Goal: Task Accomplishment & Management: Use online tool/utility

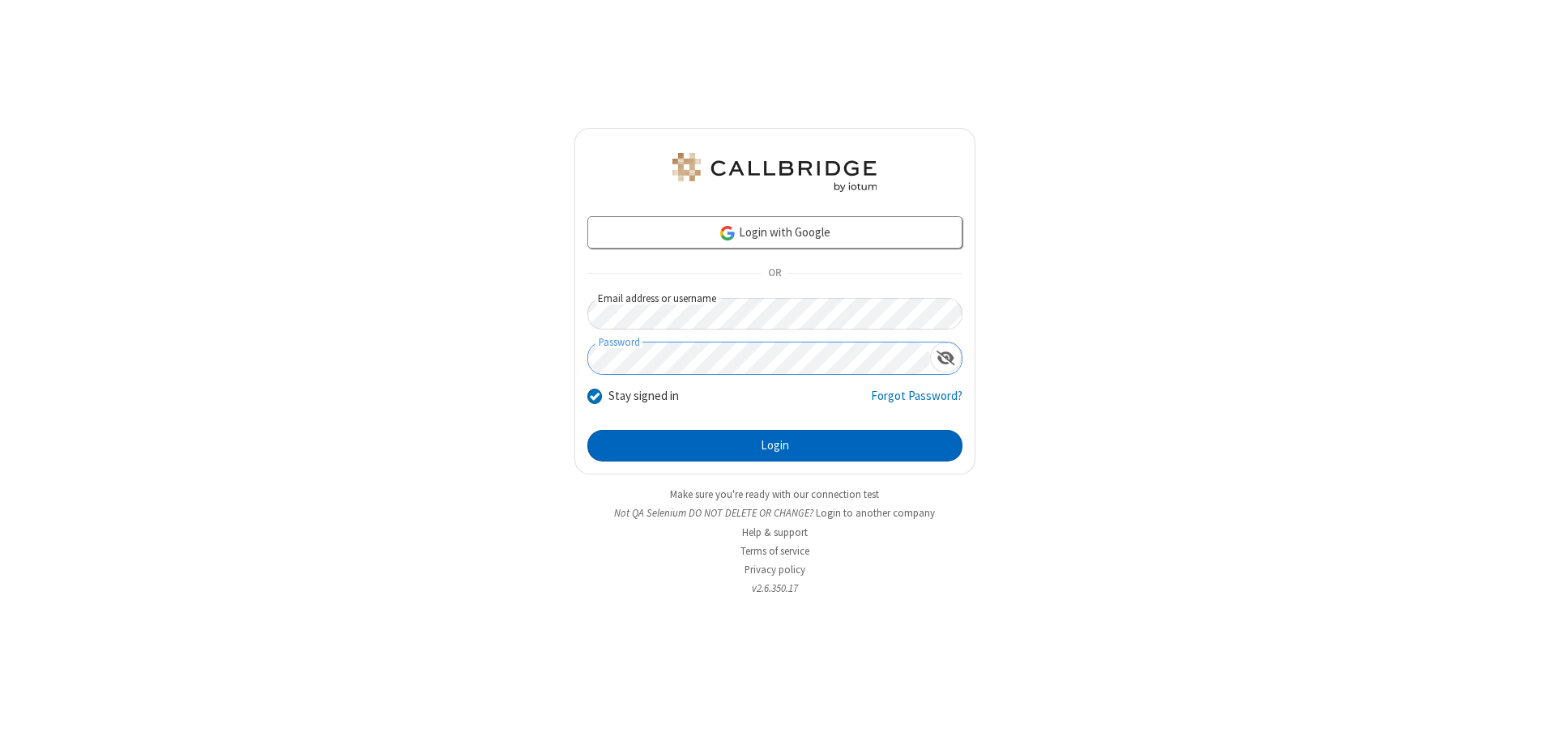
click at [774, 445] on button "Login" at bounding box center [774, 446] width 375 height 32
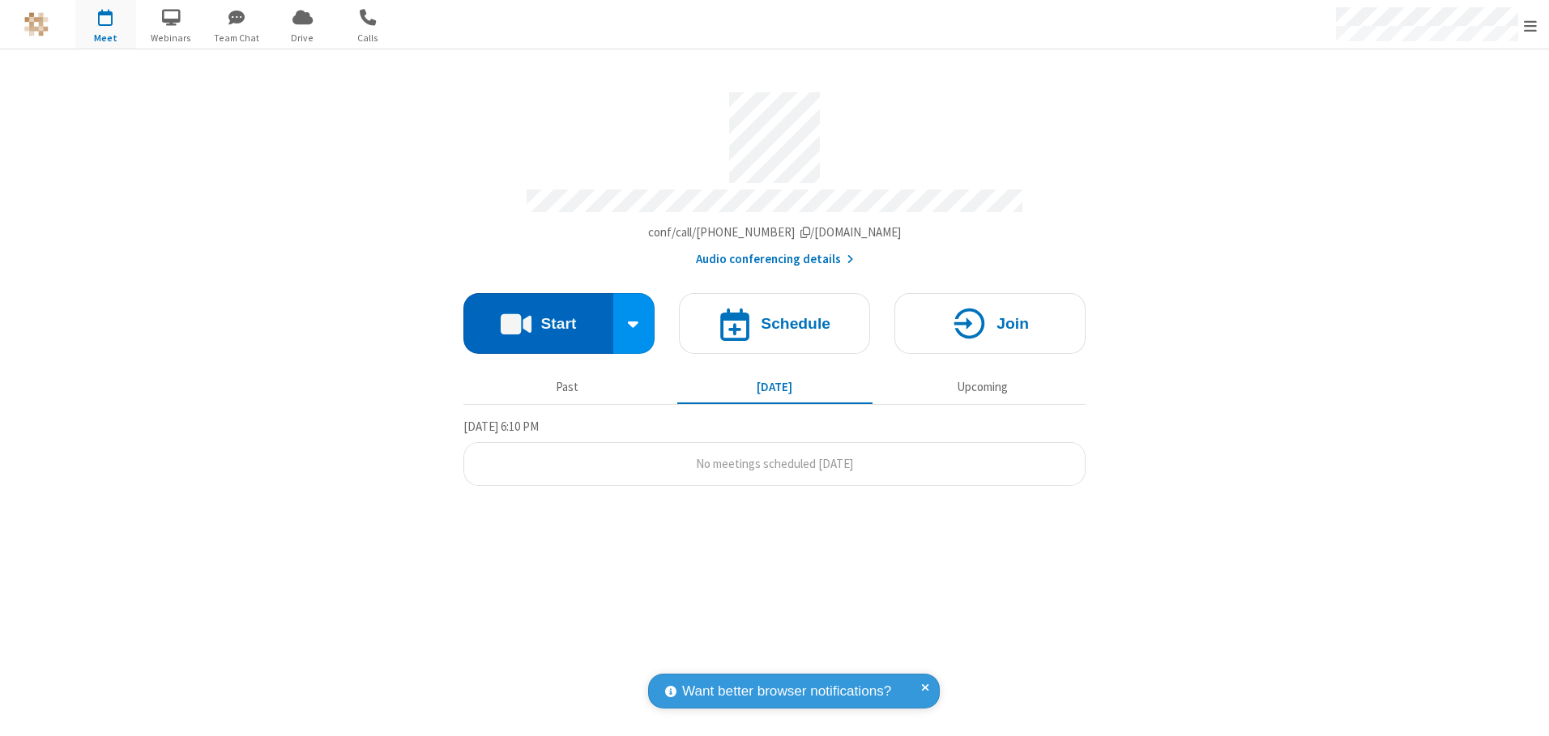
click at [538, 317] on button "Start" at bounding box center [538, 323] width 150 height 61
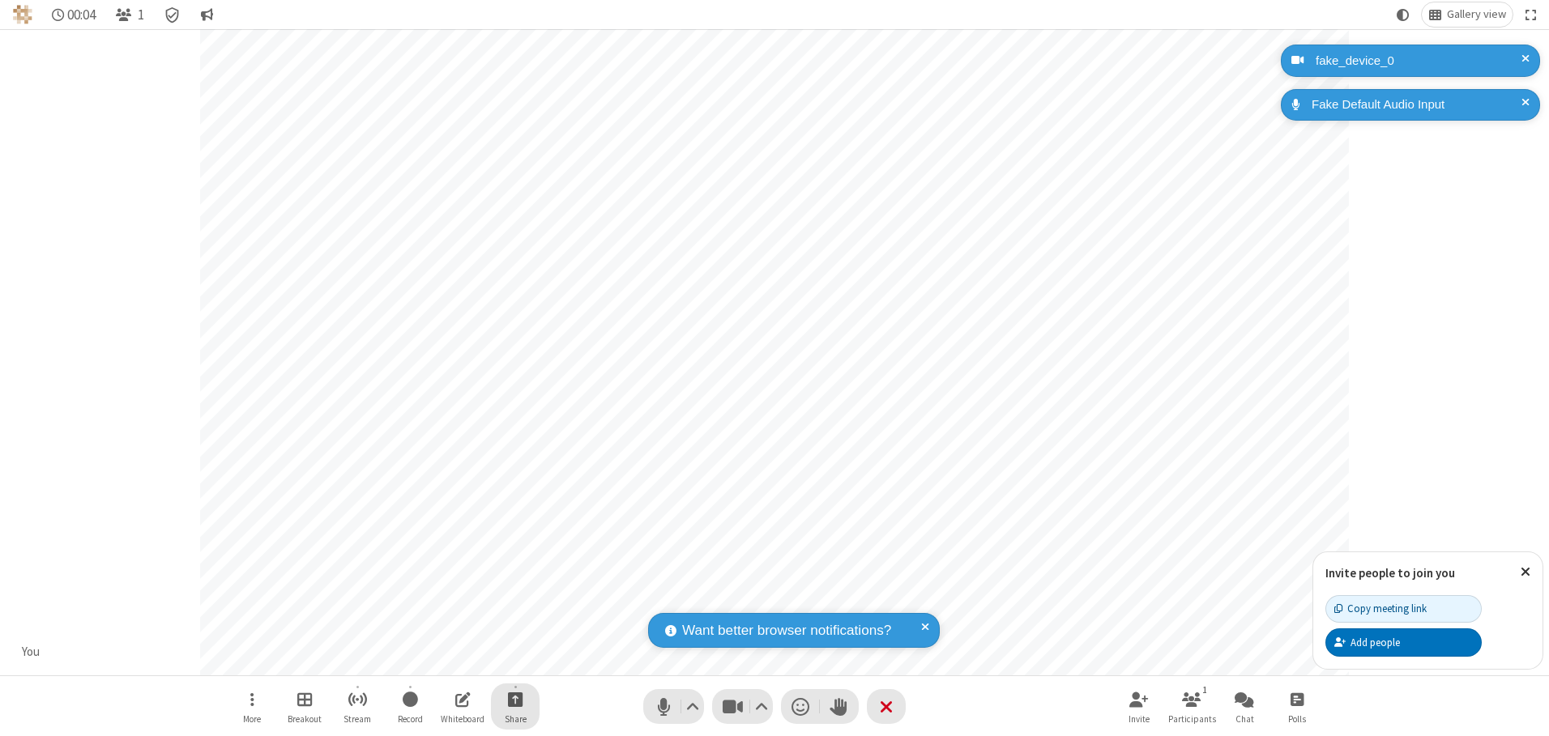
click at [515, 699] on span "Start sharing" at bounding box center [515, 699] width 15 height 20
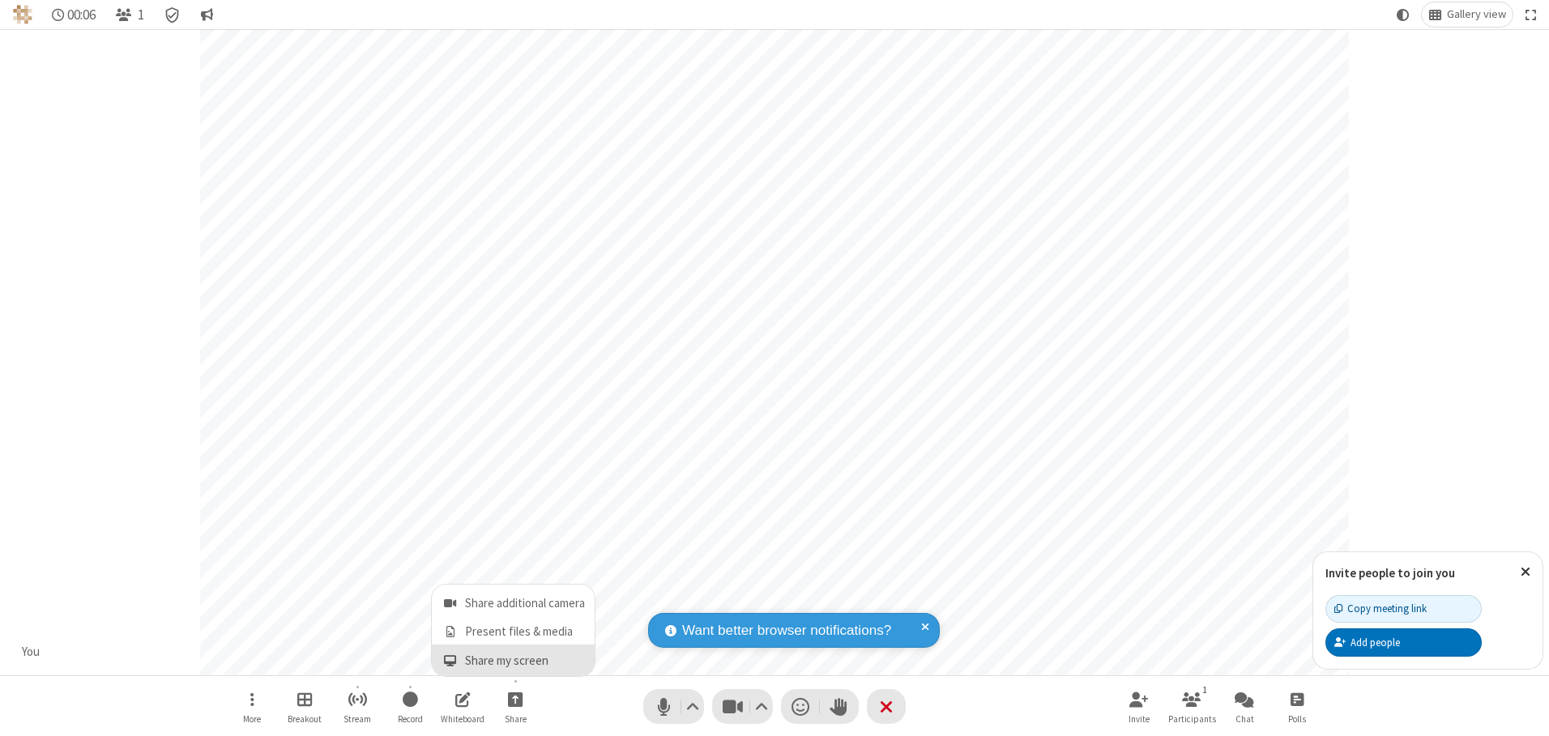
click at [450, 660] on span "Share my screen" at bounding box center [450, 661] width 19 height 14
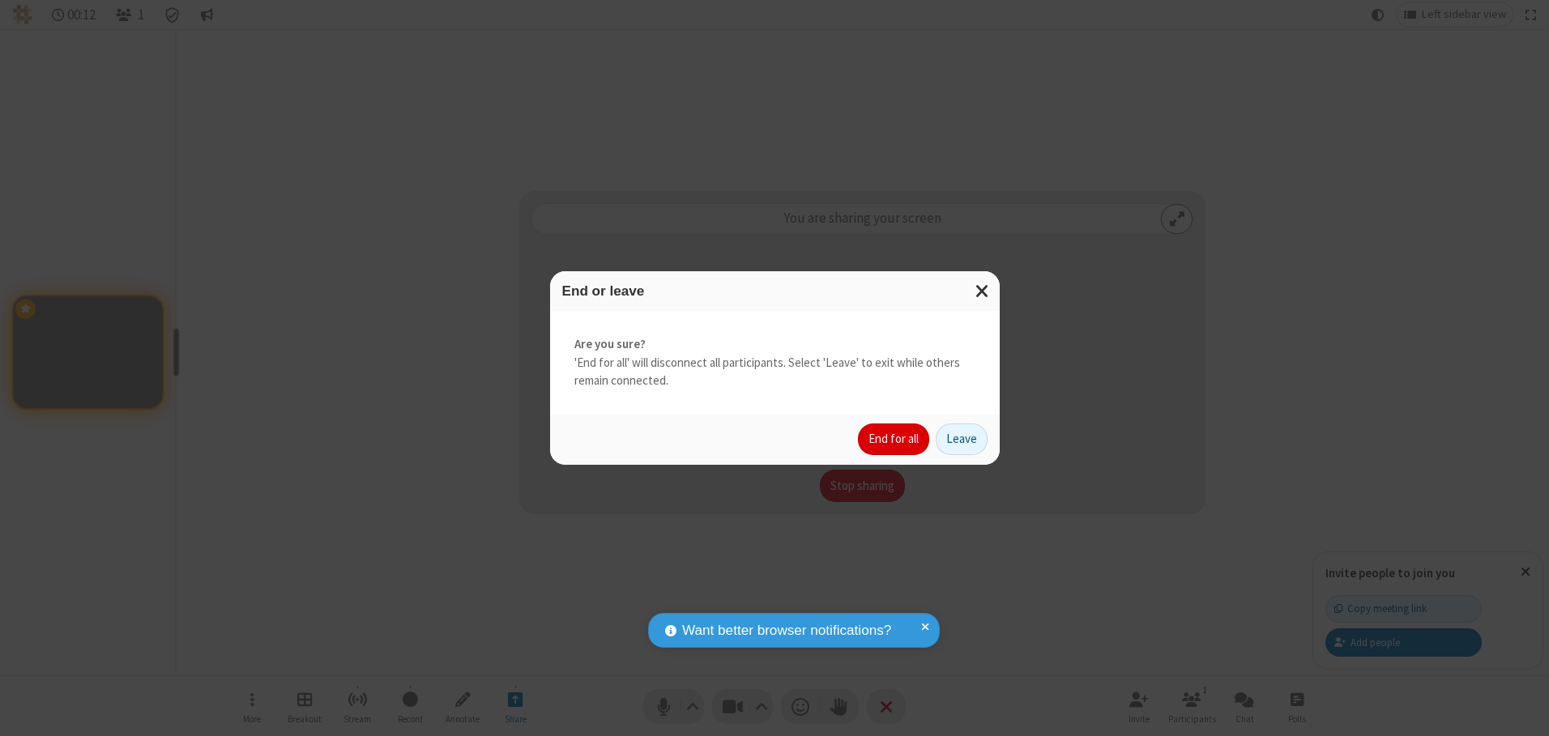
click at [894, 439] on button "End for all" at bounding box center [893, 440] width 71 height 32
